Goal: Task Accomplishment & Management: Complete application form

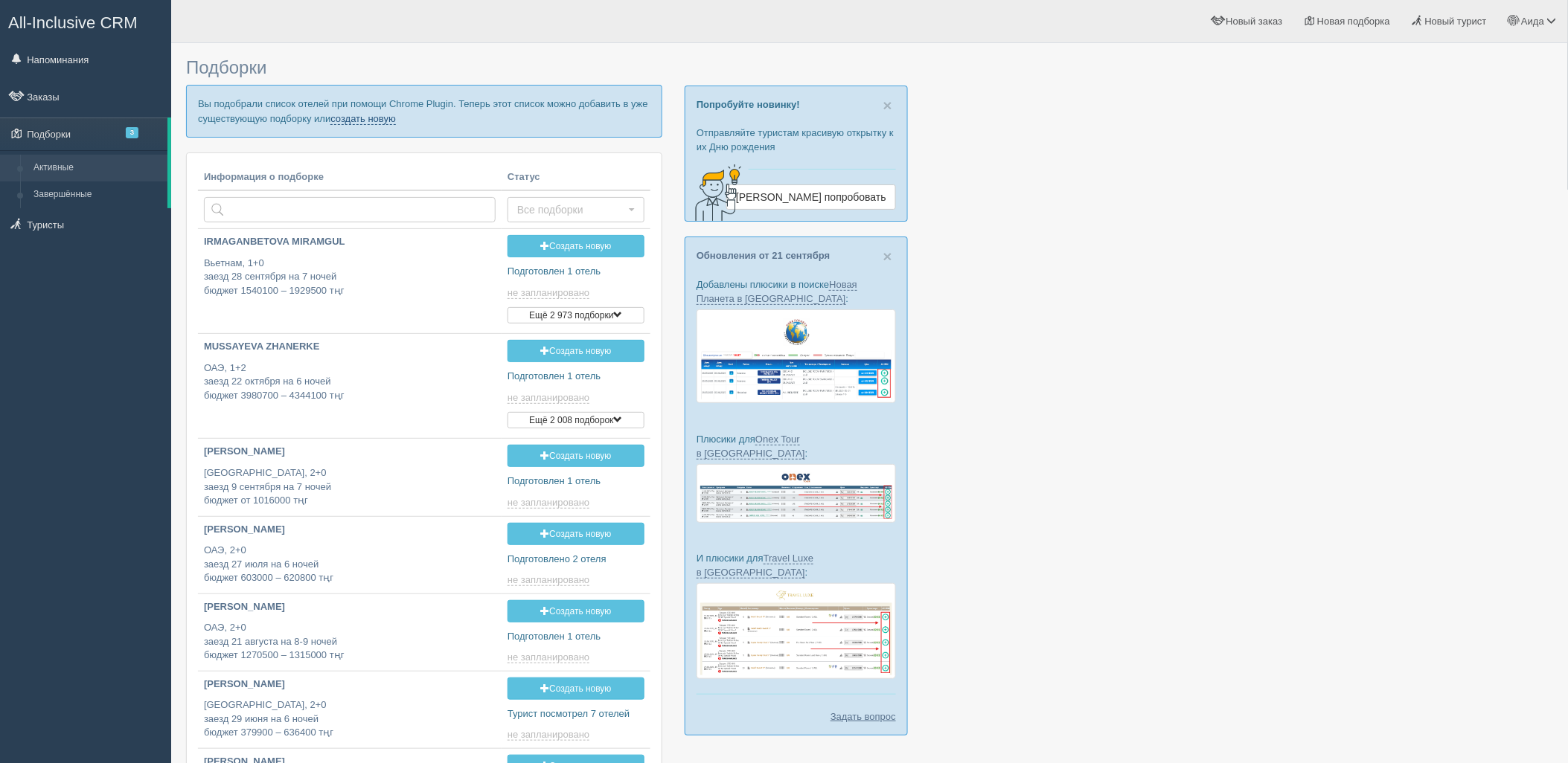
click at [381, 120] on link "создать новую" at bounding box center [363, 119] width 65 height 12
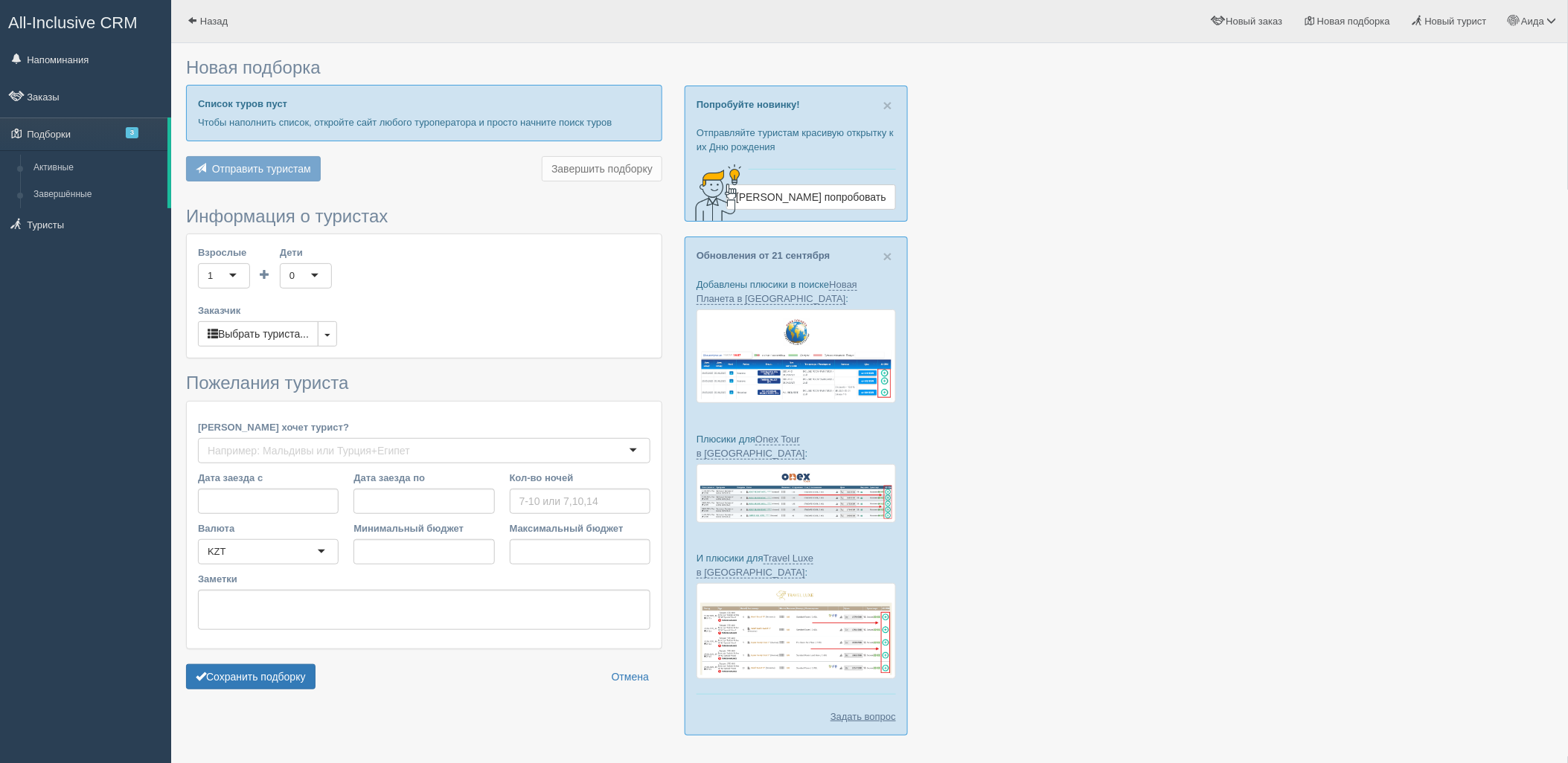
type input "7"
type input "1694900"
type input "1929500"
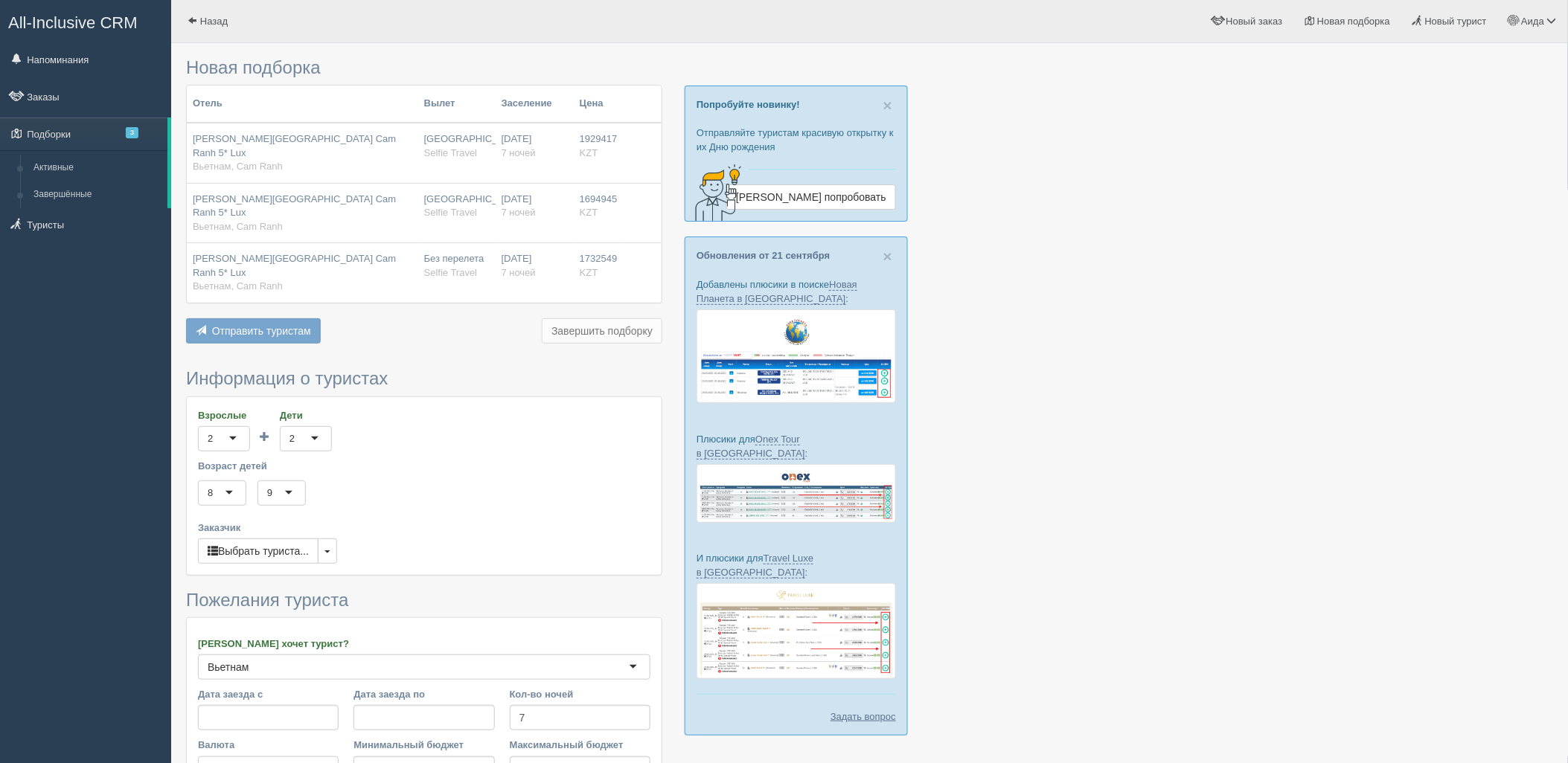
scroll to position [177, 0]
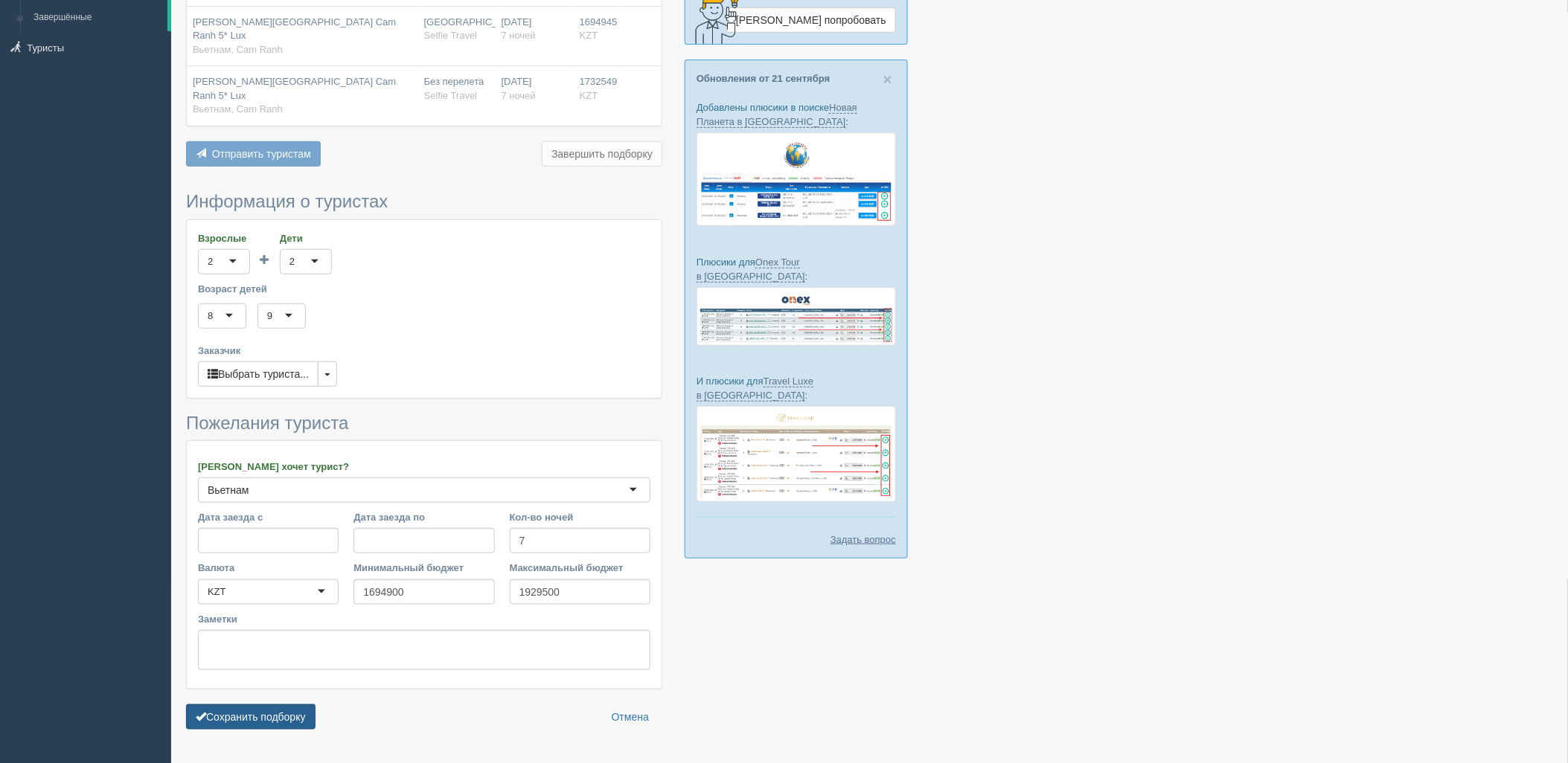
click at [266, 704] on button "Сохранить подборку" at bounding box center [251, 716] width 130 height 26
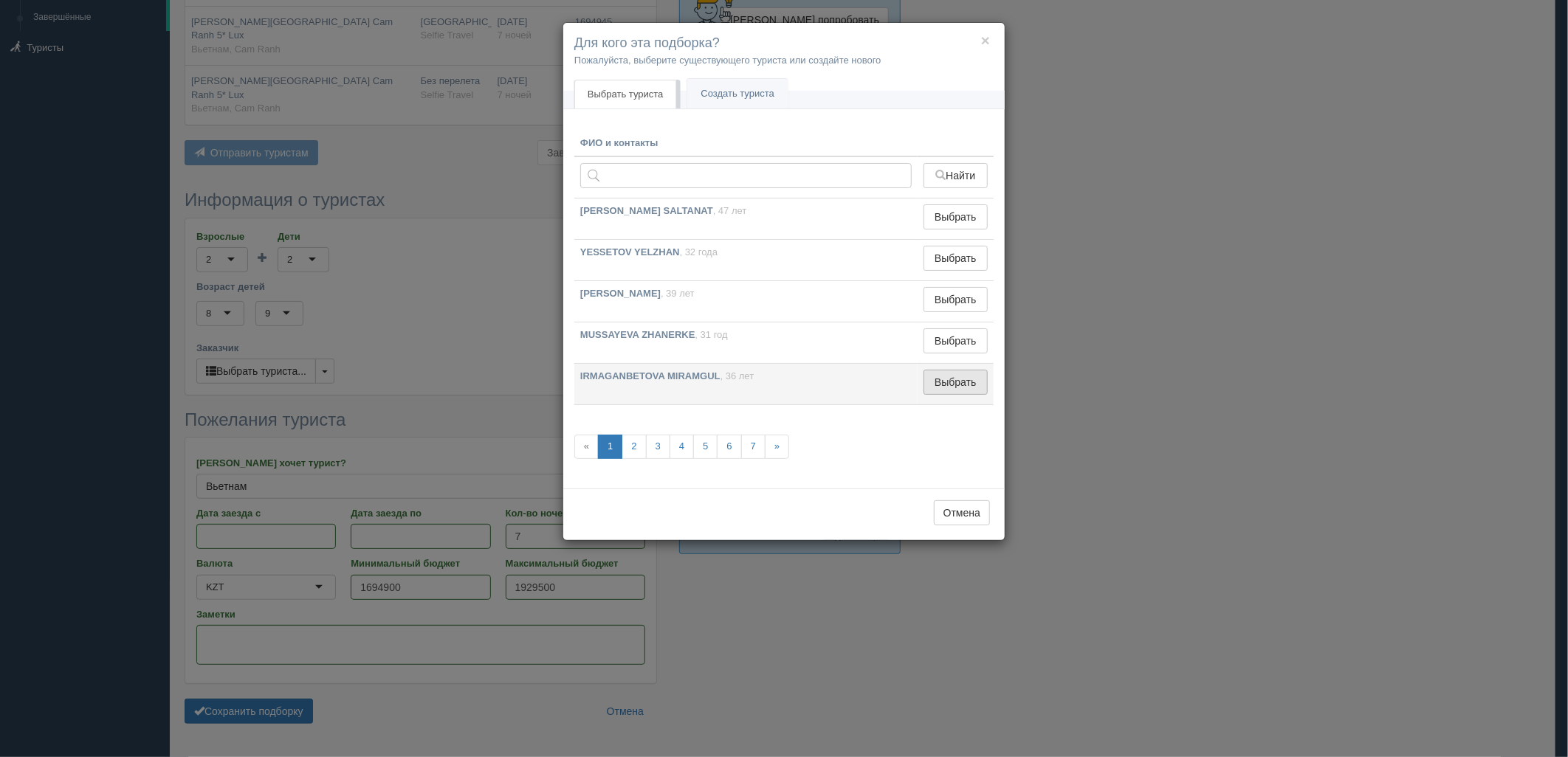
click at [953, 381] on button "Выбрать" at bounding box center [955, 382] width 64 height 25
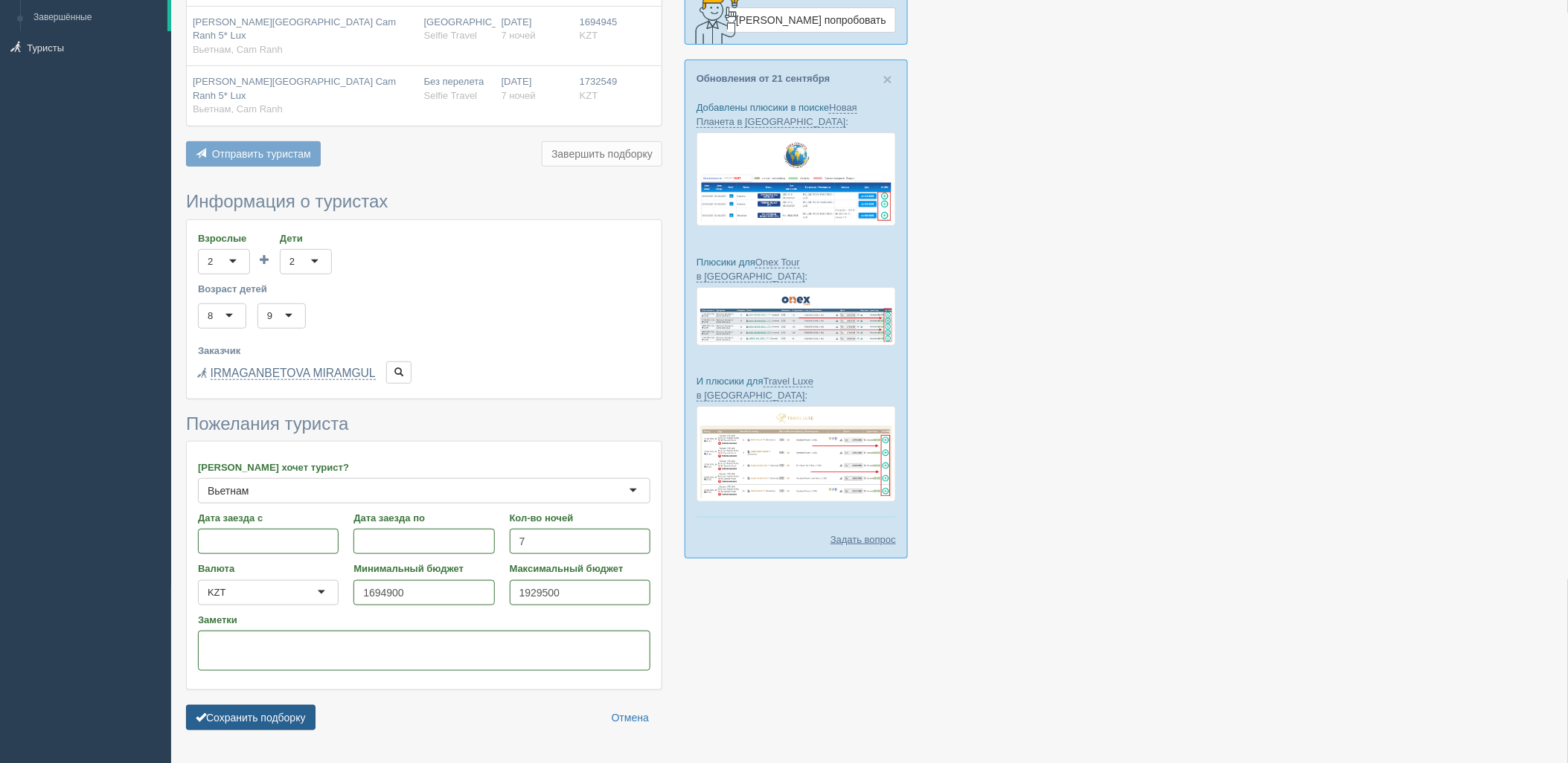
click at [235, 705] on button "Сохранить подборку" at bounding box center [251, 717] width 130 height 26
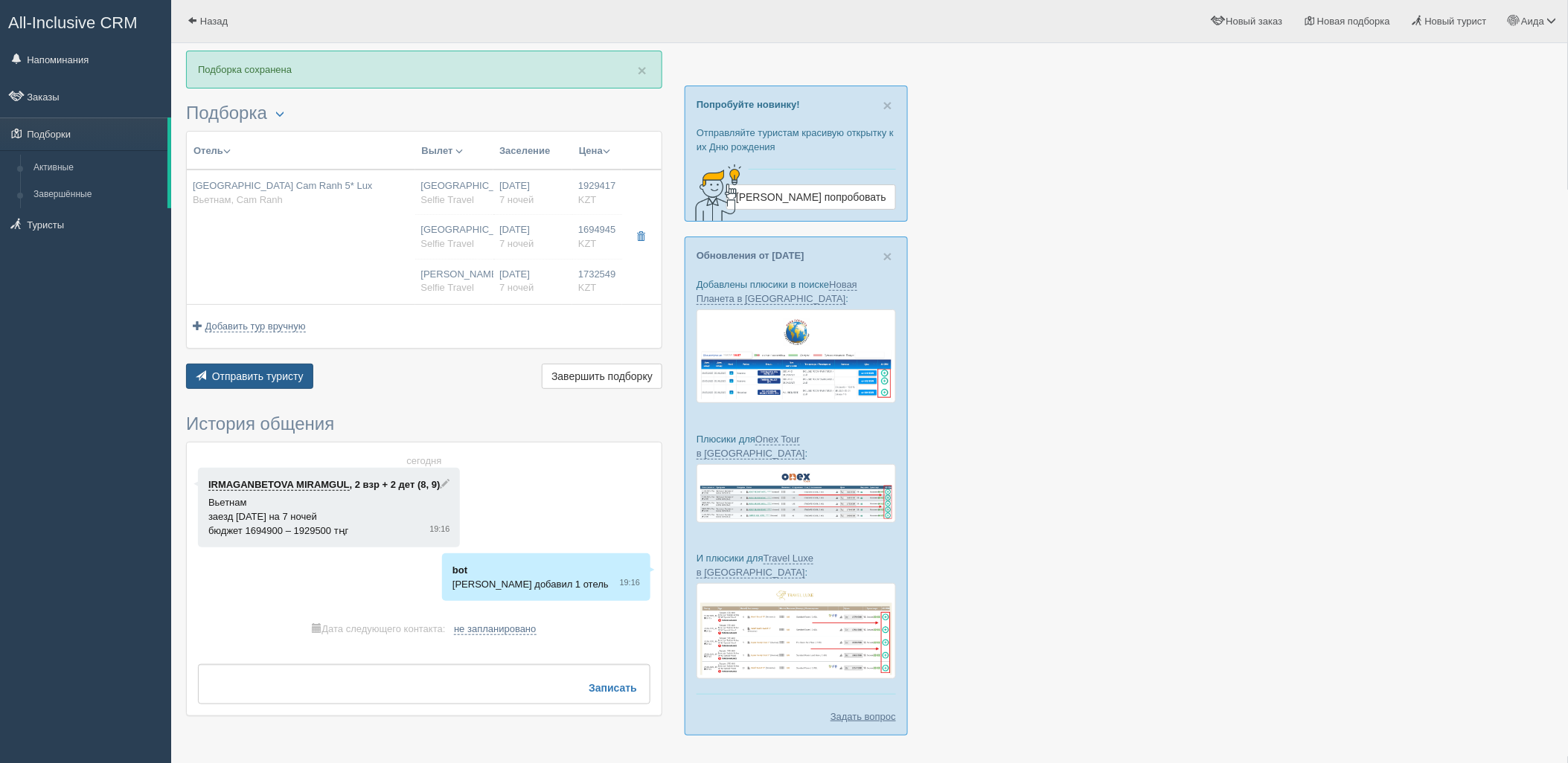
click at [244, 385] on button "Отправить туристу Отправить" at bounding box center [250, 376] width 127 height 26
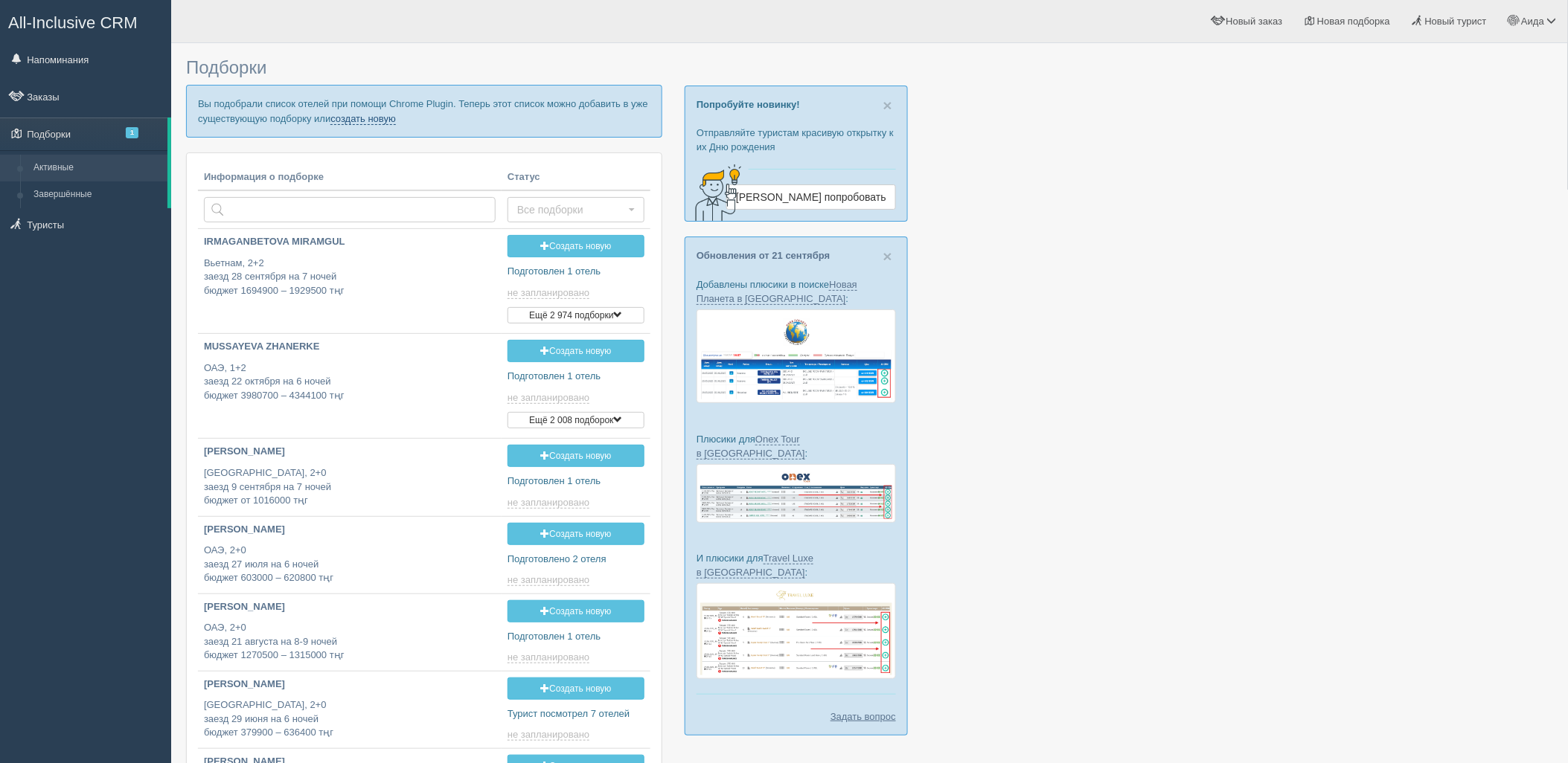
click at [392, 122] on link "создать новую" at bounding box center [363, 119] width 65 height 12
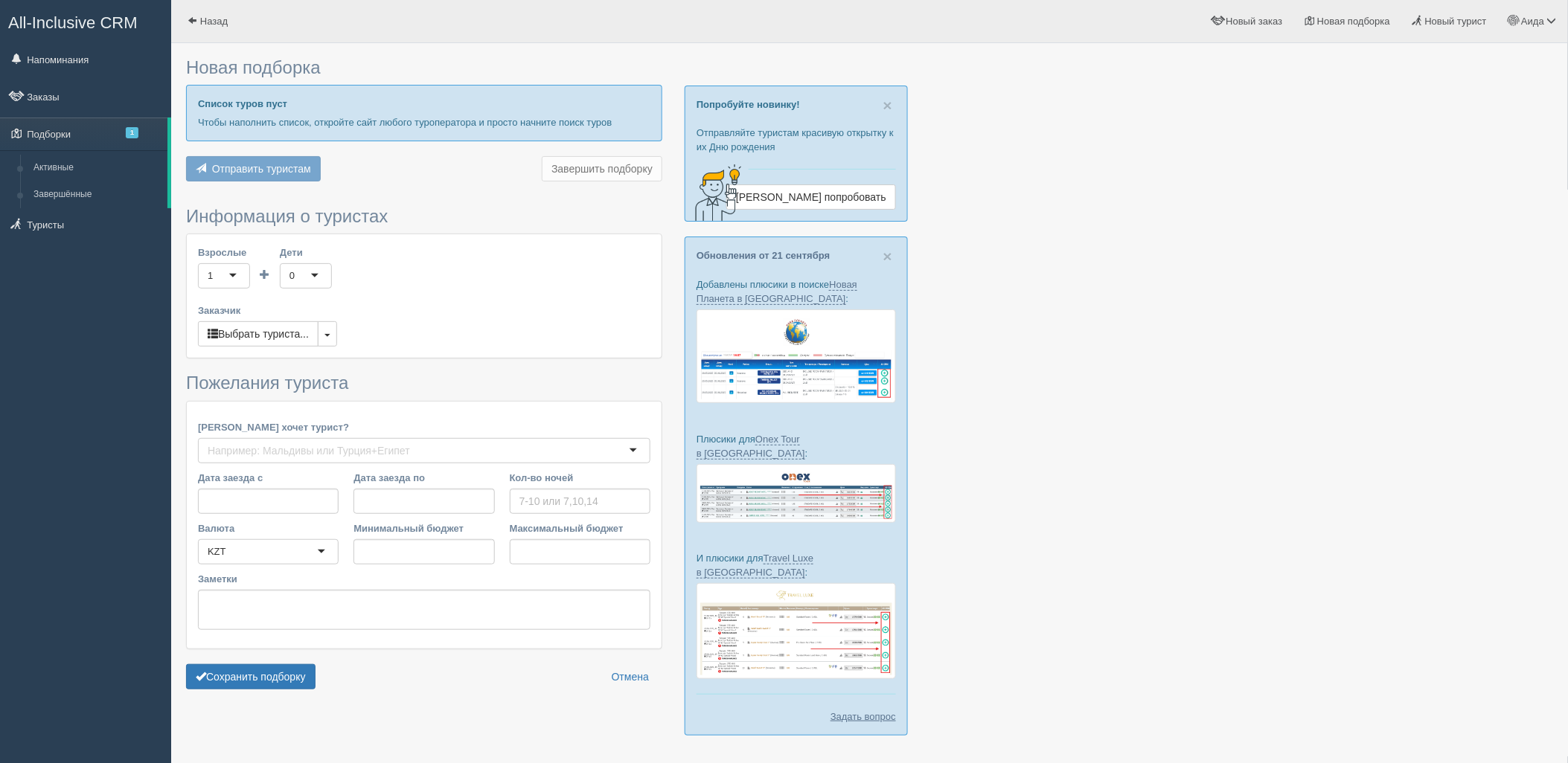
type input "7"
type input "2929500"
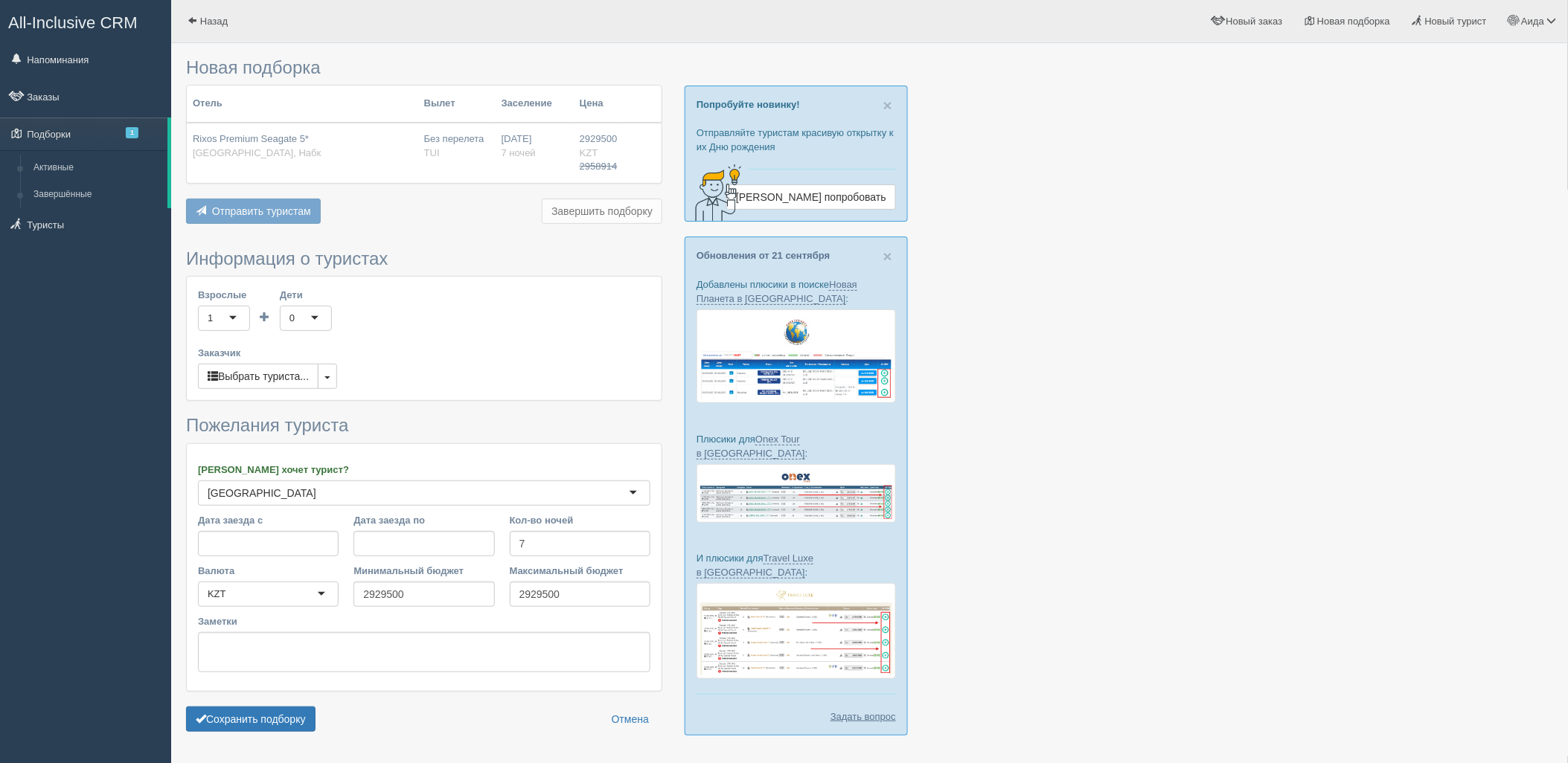
scroll to position [43, 0]
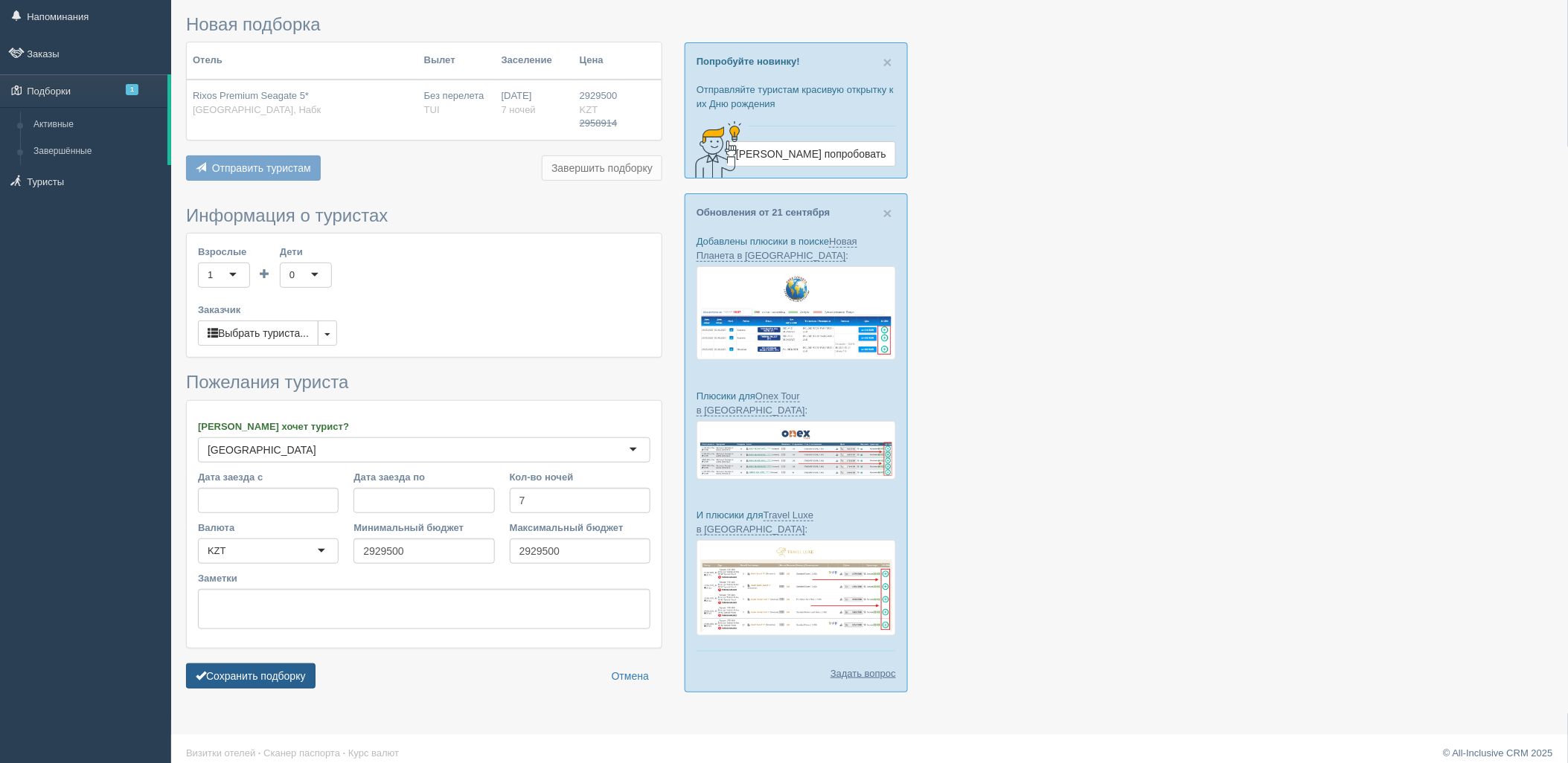
click at [289, 673] on button "Сохранить подборку" at bounding box center [251, 675] width 130 height 26
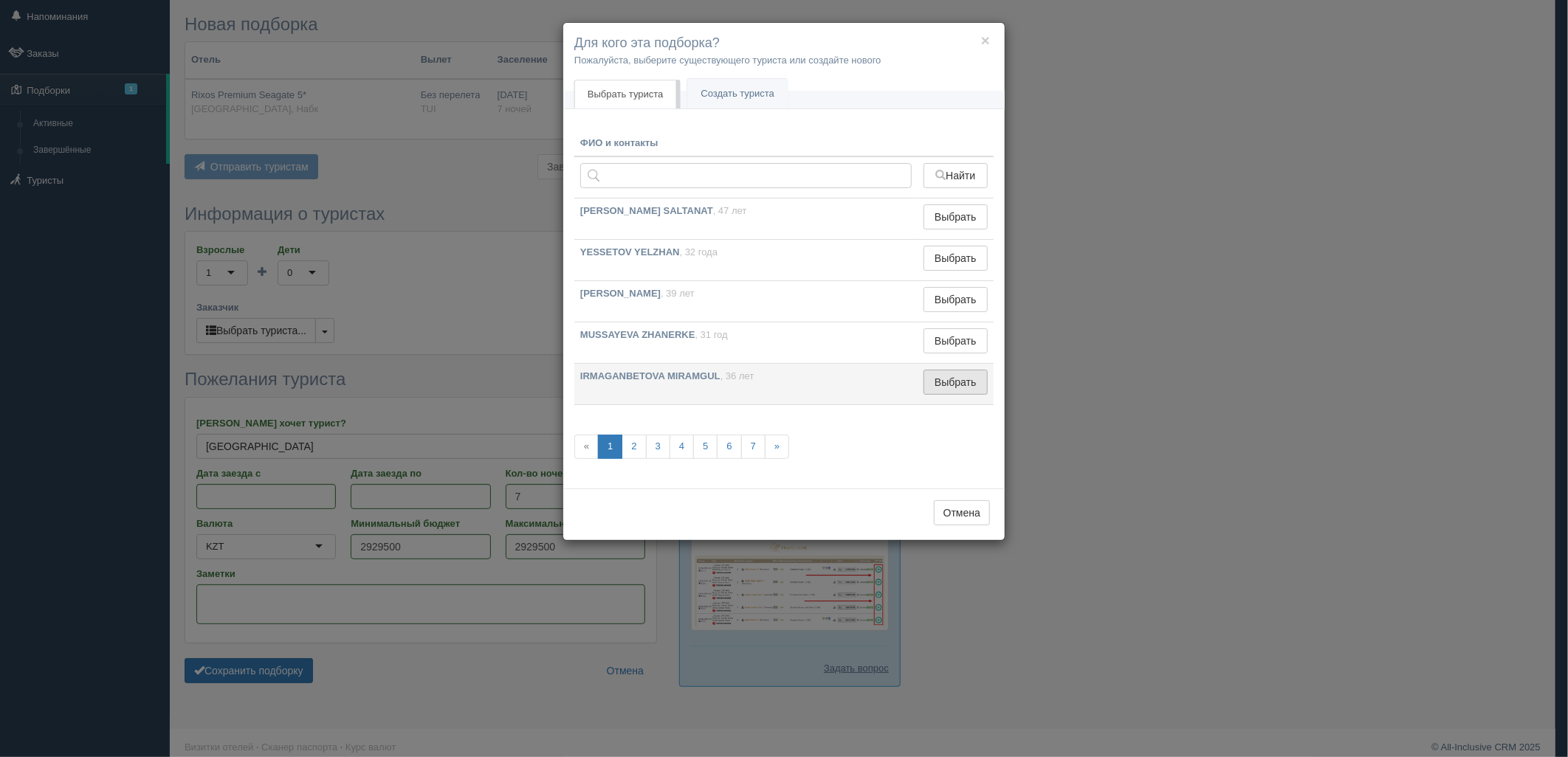
click at [952, 374] on button "Выбрать" at bounding box center [955, 382] width 64 height 25
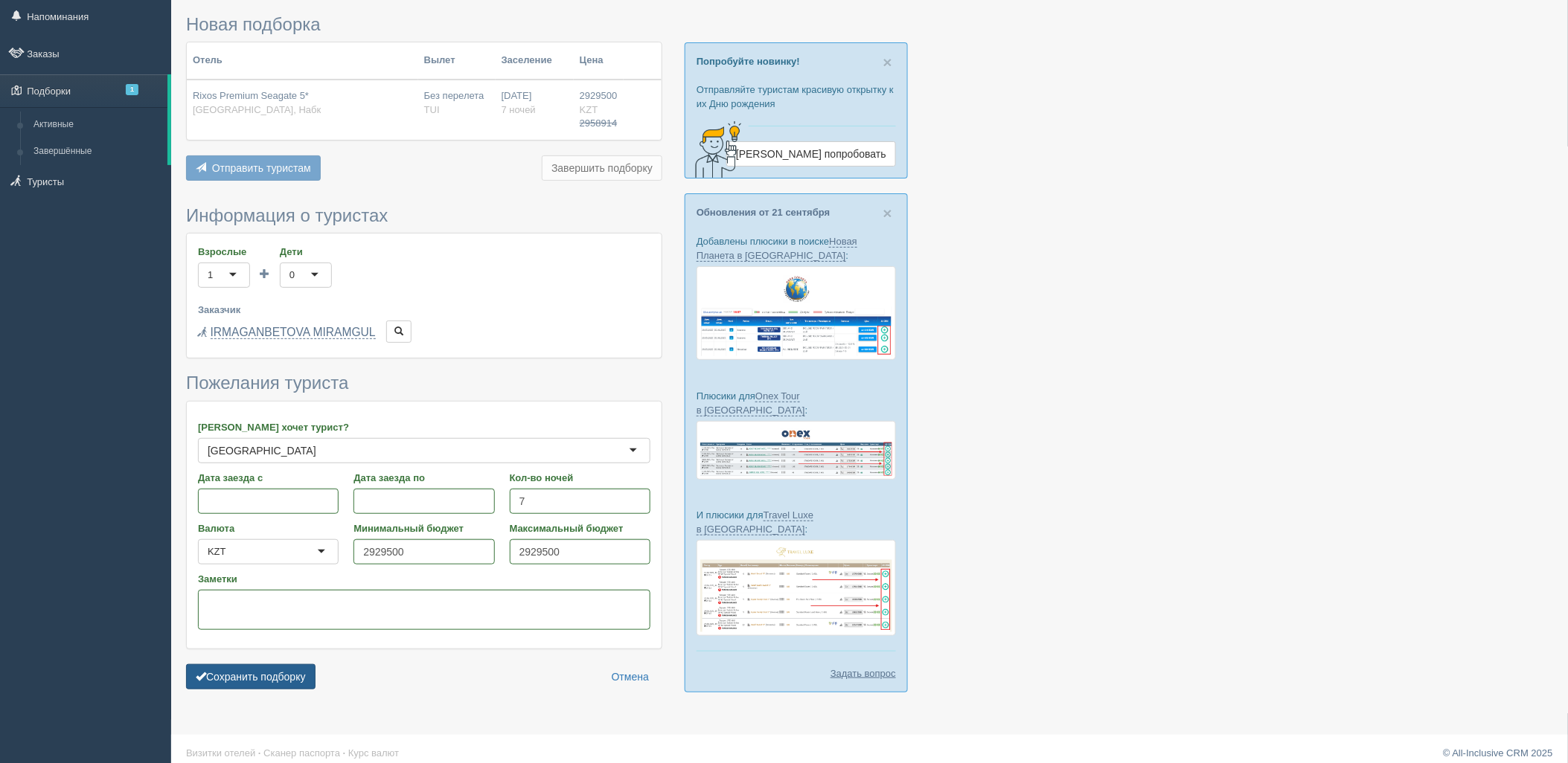
click at [253, 666] on button "Сохранить подборку" at bounding box center [251, 676] width 130 height 26
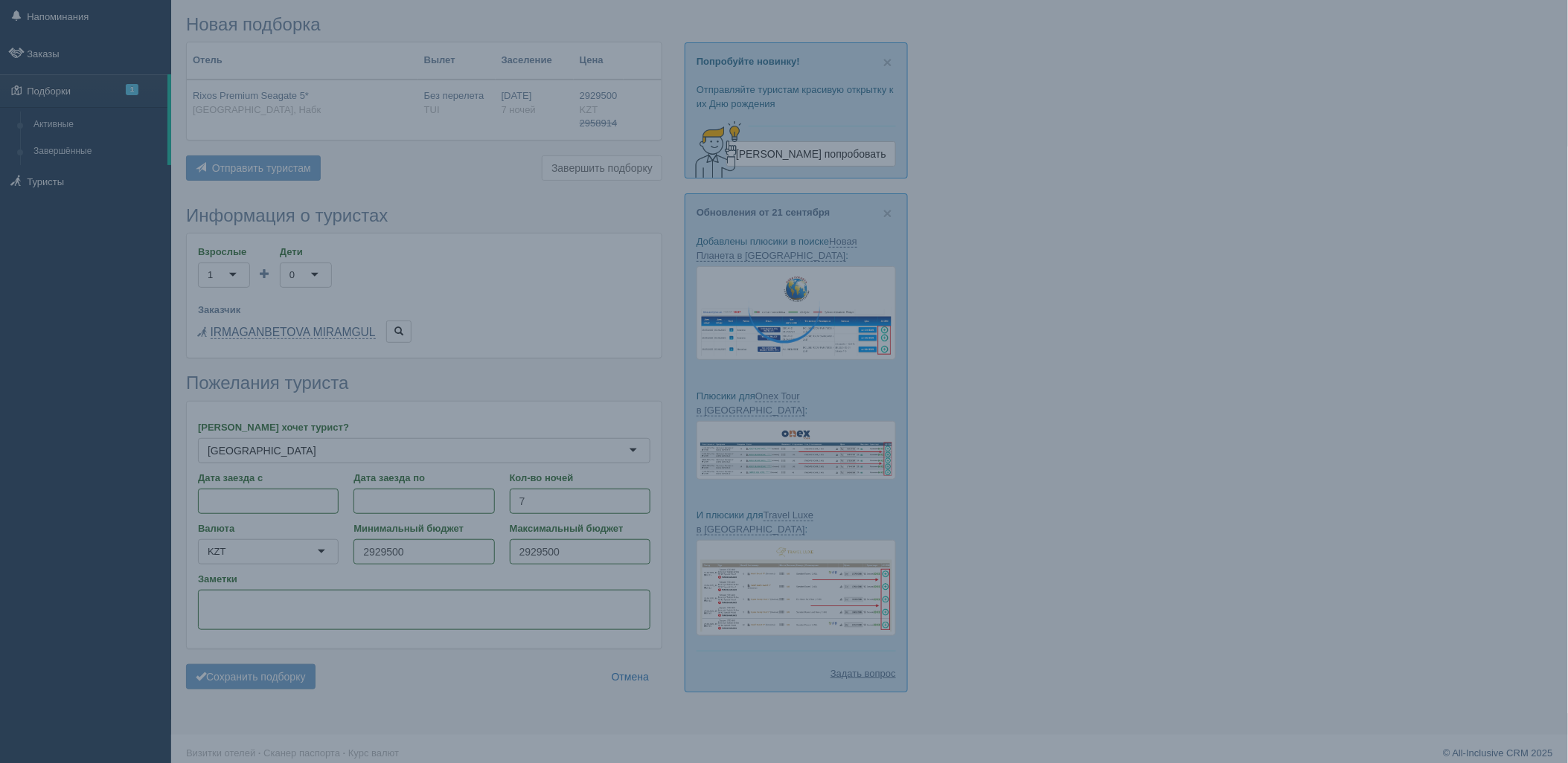
scroll to position [45, 0]
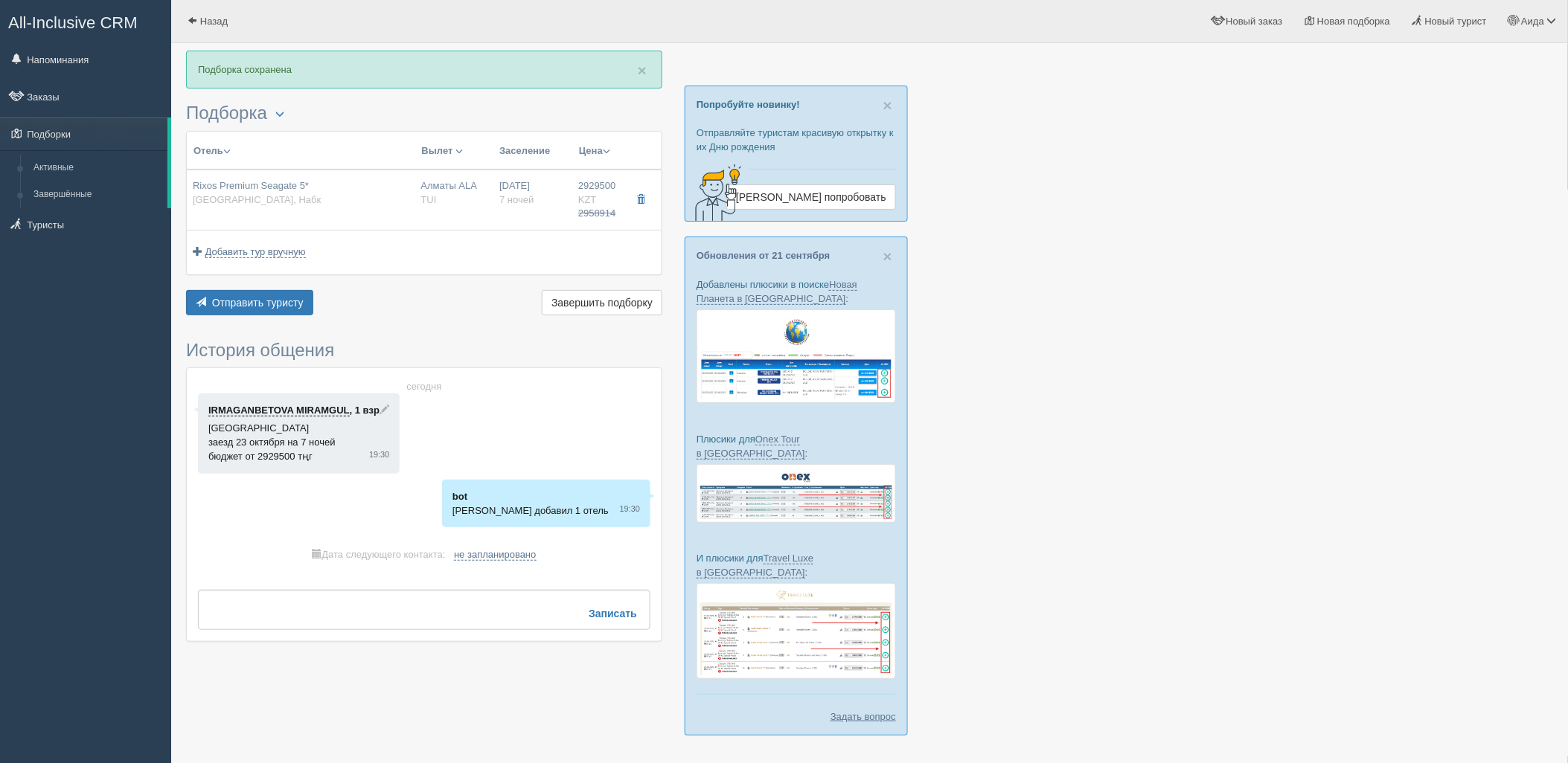
click at [280, 285] on div "Отель Разделить отели... Вылет Выезд Авиа Автобус Заселение Цена Дешёвые вначале" at bounding box center [424, 225] width 476 height 188
drag, startPoint x: 280, startPoint y: 287, endPoint x: 288, endPoint y: 288, distance: 8.1
click at [281, 287] on div "Отель Разделить отели... Вылет Выезд Авиа Автобус Заселение Цена Дешёвые вначале" at bounding box center [424, 225] width 476 height 188
click at [230, 307] on span "Отправить туристу" at bounding box center [258, 302] width 92 height 12
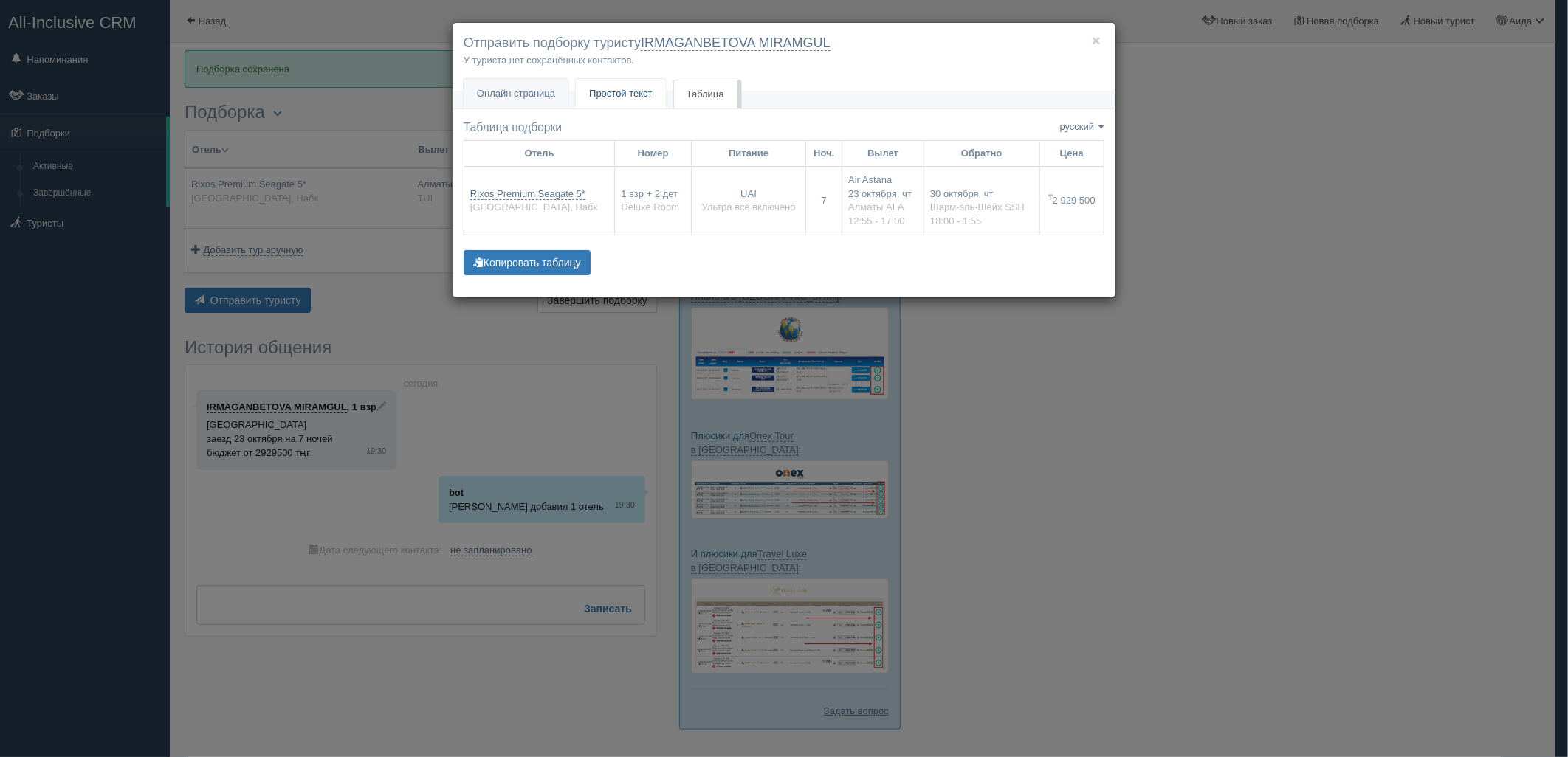
click at [644, 103] on link "Простой текст Текст" at bounding box center [620, 94] width 90 height 30
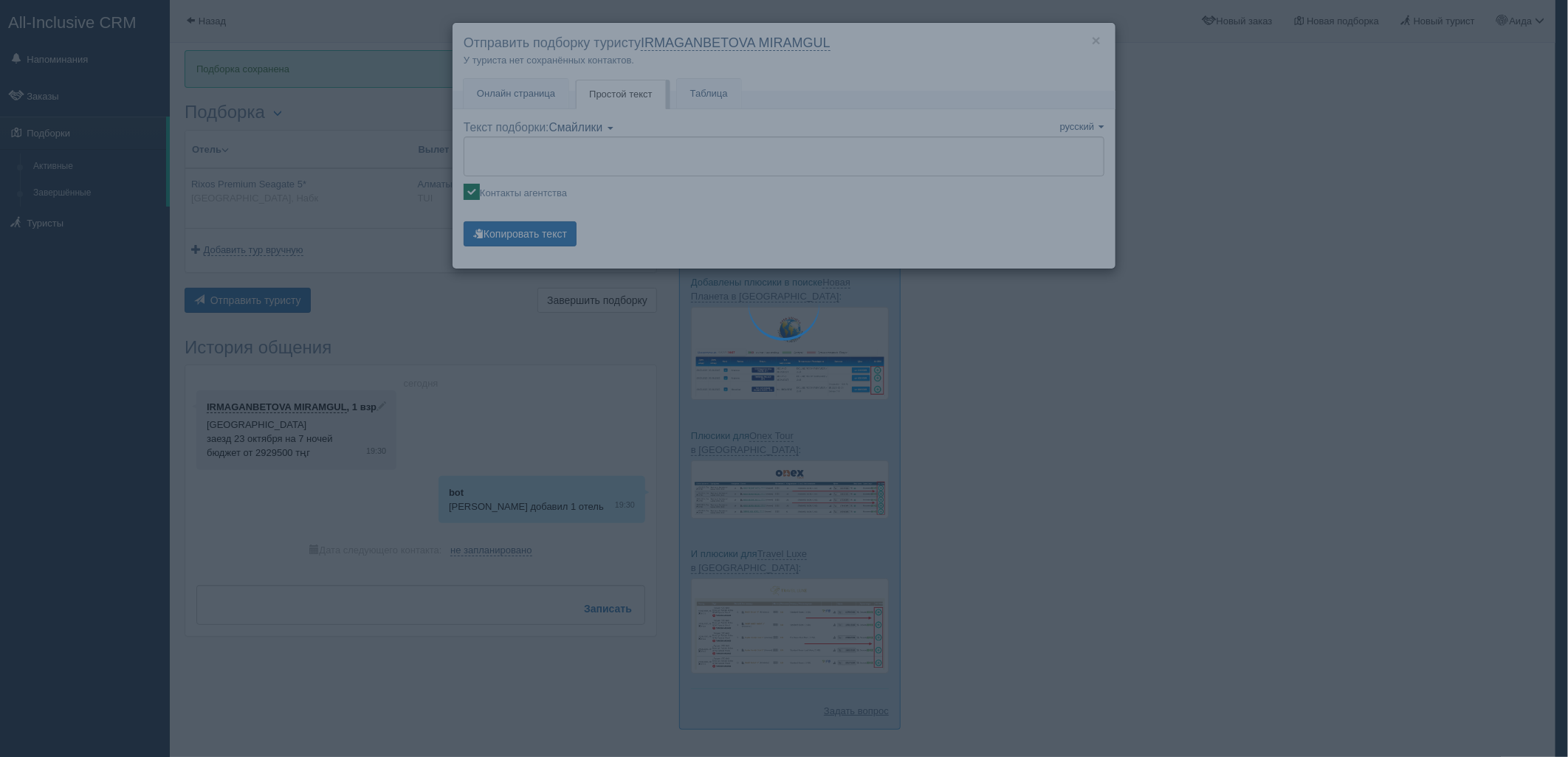
type textarea "🌞 Loremi dolo! Sitametcon Adi elitseddoei temporinc utlabore: 🌎 Etdolo, Magn 🏩 …"
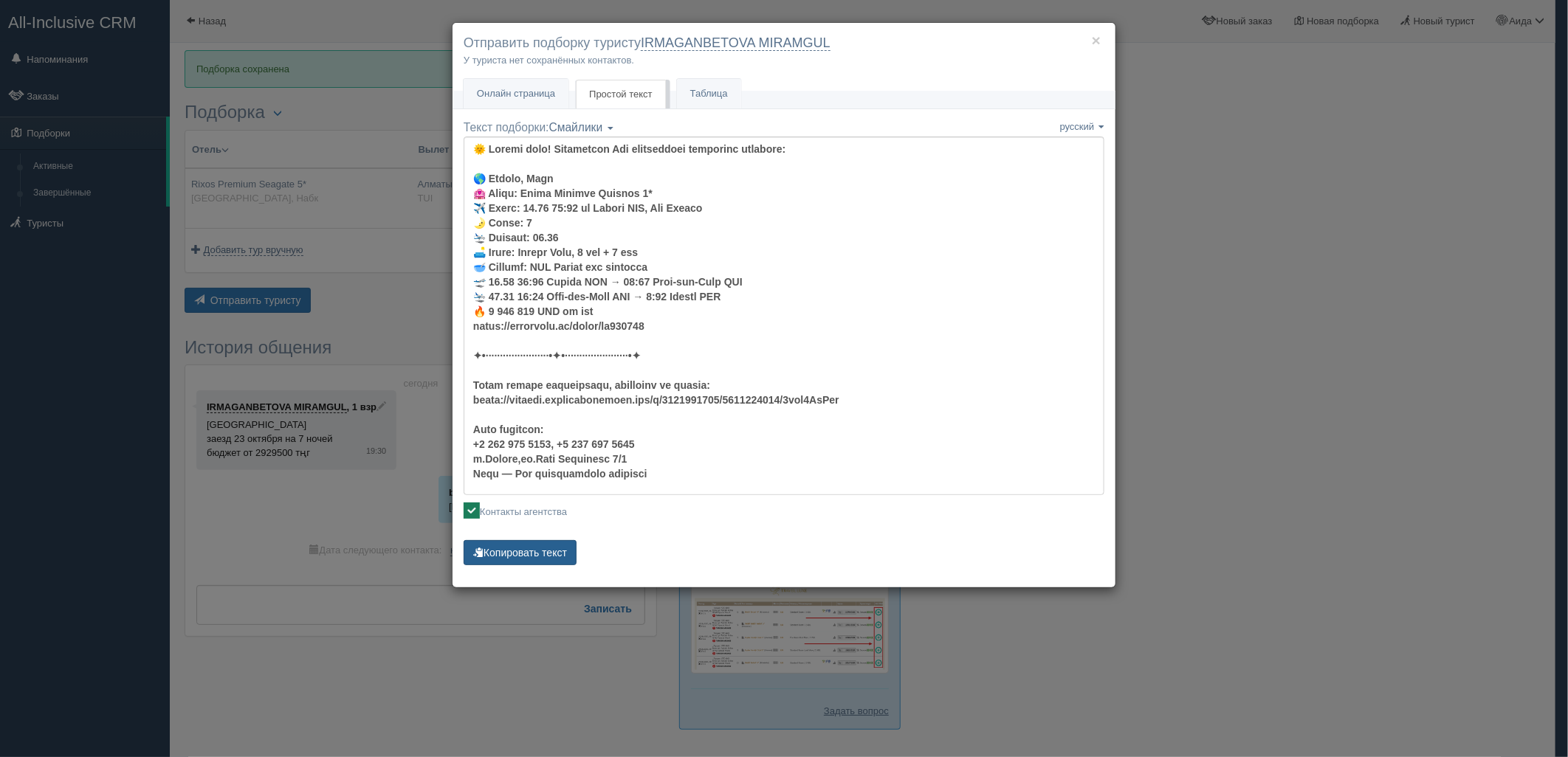
drag, startPoint x: 552, startPoint y: 532, endPoint x: 530, endPoint y: 552, distance: 29.7
click at [553, 532] on div "Текст подборки: Смайлики Компактный Аскетический Смайлики Смайлики Компактный А…" at bounding box center [784, 344] width 640 height 449
click at [534, 553] on button "Копировать текст" at bounding box center [520, 552] width 113 height 25
